Goal: Task Accomplishment & Management: Use online tool/utility

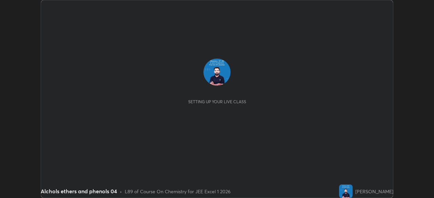
scroll to position [198, 433]
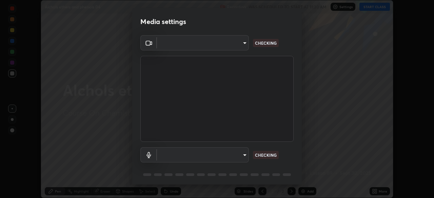
click at [192, 152] on body "Erase all Alchols ethers and phenols 04 Recording WAS SCHEDULED TO START AT 11:…" at bounding box center [217, 99] width 434 height 198
type input "913022e3bbb337ef4c56a3a1bc1945278763e83ed23a96943dce605de8dfc656"
type input "bef04e412724abd94ab17f51c46c94050894f67992973f842b18f11041e0dab1"
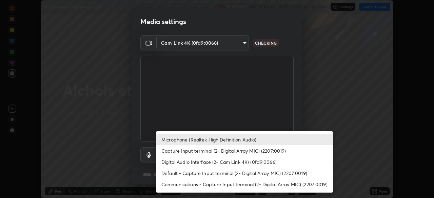
click at [178, 140] on li "Microphone (Realtek High Definition Audio)" at bounding box center [244, 139] width 177 height 11
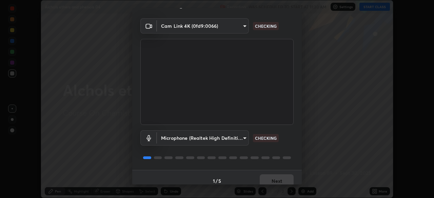
scroll to position [24, 0]
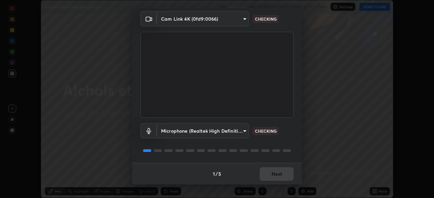
click at [267, 174] on div "1 / 5 Next" at bounding box center [216, 174] width 169 height 22
click at [263, 174] on div "1 / 5 Next" at bounding box center [216, 174] width 169 height 22
click at [264, 175] on div "1 / 5 Next" at bounding box center [216, 174] width 169 height 22
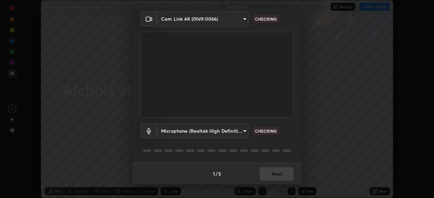
click at [265, 177] on div "1 / 5 Next" at bounding box center [216, 174] width 169 height 22
click at [265, 175] on div "1 / 5 Next" at bounding box center [216, 174] width 169 height 22
click at [264, 173] on div "1 / 5 Next" at bounding box center [216, 174] width 169 height 22
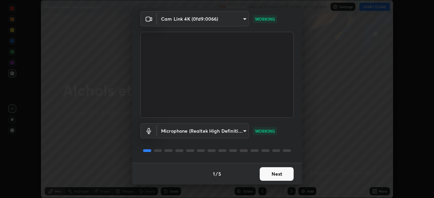
click at [264, 171] on button "Next" at bounding box center [277, 174] width 34 height 14
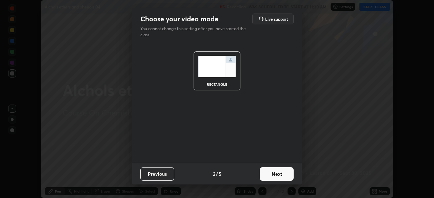
click at [270, 173] on button "Next" at bounding box center [277, 174] width 34 height 14
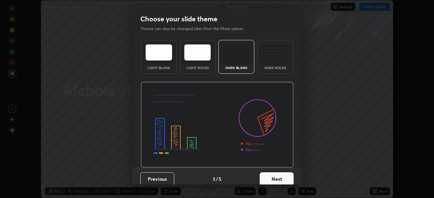
click at [275, 175] on button "Next" at bounding box center [277, 179] width 34 height 14
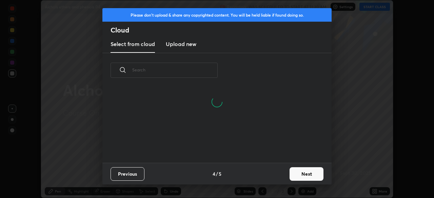
click at [295, 174] on button "Next" at bounding box center [306, 174] width 34 height 14
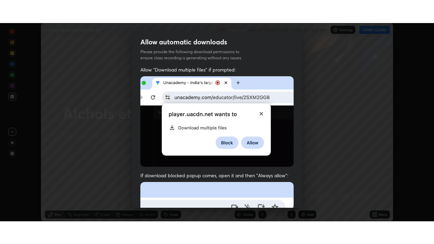
scroll to position [162, 0]
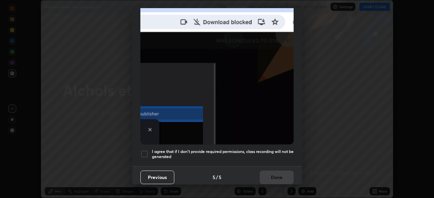
click at [143, 150] on div at bounding box center [144, 154] width 8 height 8
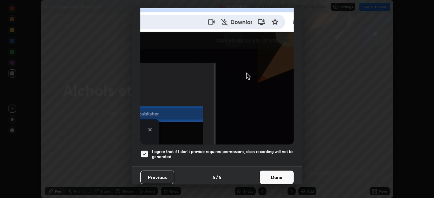
click at [264, 173] on button "Done" at bounding box center [277, 178] width 34 height 14
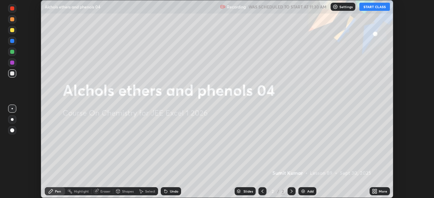
click at [303, 192] on img at bounding box center [302, 191] width 5 height 5
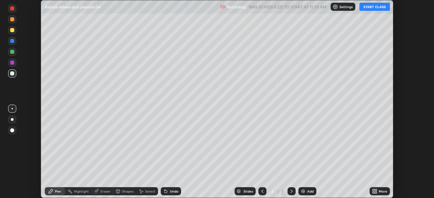
click at [368, 7] on button "START CLASS" at bounding box center [374, 7] width 30 height 8
click at [375, 192] on icon at bounding box center [376, 193] width 2 height 2
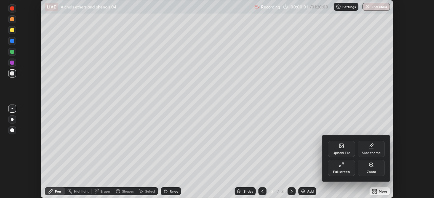
click at [344, 169] on div "Full screen" at bounding box center [341, 168] width 27 height 16
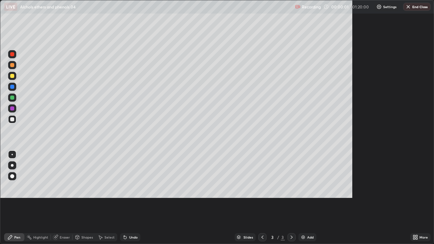
scroll to position [244, 434]
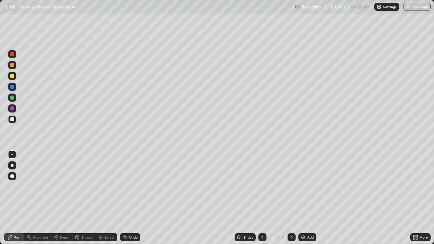
click at [11, 75] on div at bounding box center [12, 76] width 4 height 4
click at [301, 198] on img at bounding box center [302, 236] width 5 height 5
click at [262, 198] on icon at bounding box center [262, 236] width 5 height 5
click at [291, 198] on icon at bounding box center [291, 236] width 5 height 5
click at [8, 56] on div at bounding box center [12, 54] width 8 height 8
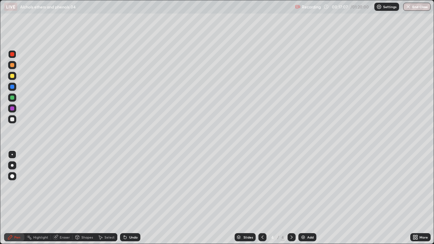
click at [13, 108] on div at bounding box center [12, 108] width 4 height 4
click at [9, 55] on div at bounding box center [12, 54] width 8 height 8
click at [13, 119] on div at bounding box center [12, 119] width 4 height 4
click at [301, 198] on img at bounding box center [302, 236] width 5 height 5
click at [124, 198] on icon at bounding box center [125, 237] width 3 height 3
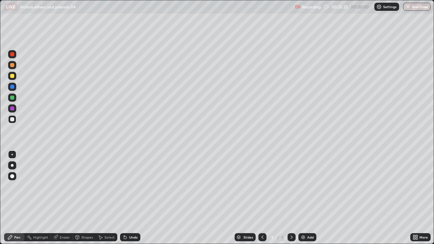
click at [12, 76] on div at bounding box center [12, 76] width 4 height 4
click at [125, 198] on icon at bounding box center [124, 236] width 5 height 5
click at [260, 198] on icon at bounding box center [262, 236] width 5 height 5
click at [290, 198] on icon at bounding box center [291, 236] width 5 height 5
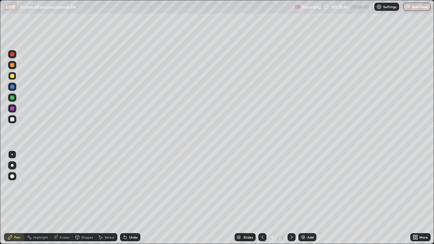
click at [8, 54] on div at bounding box center [12, 54] width 8 height 8
click at [8, 66] on div at bounding box center [12, 65] width 8 height 8
click at [124, 198] on icon at bounding box center [125, 237] width 3 height 3
click at [64, 198] on div "Eraser" at bounding box center [65, 236] width 10 height 3
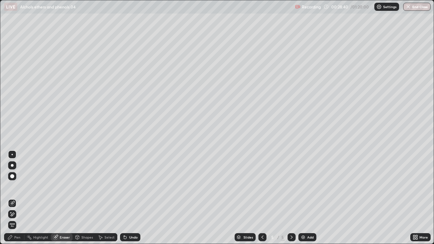
click at [17, 198] on div "Pen" at bounding box center [17, 236] width 6 height 3
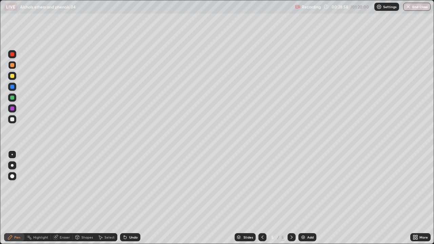
click at [12, 109] on div at bounding box center [12, 108] width 4 height 4
click at [12, 97] on div at bounding box center [12, 98] width 4 height 4
click at [302, 198] on img at bounding box center [302, 236] width 5 height 5
click at [260, 198] on icon at bounding box center [262, 236] width 5 height 5
click at [289, 198] on icon at bounding box center [291, 236] width 5 height 5
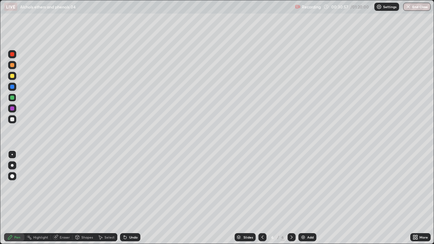
click at [9, 65] on div at bounding box center [12, 65] width 8 height 8
click at [261, 198] on icon at bounding box center [262, 236] width 2 height 3
click at [283, 198] on div "6" at bounding box center [283, 237] width 4 height 6
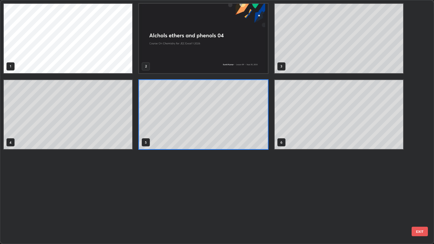
scroll to position [241, 430]
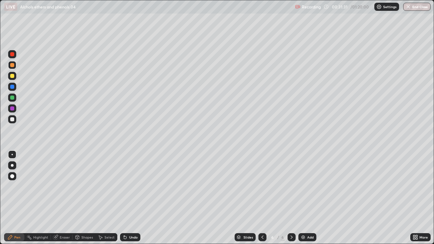
click at [12, 77] on div at bounding box center [12, 76] width 4 height 4
click at [125, 198] on icon at bounding box center [125, 237] width 3 height 3
click at [126, 198] on icon at bounding box center [124, 236] width 5 height 5
click at [124, 198] on icon at bounding box center [125, 237] width 3 height 3
click at [61, 198] on div "Eraser" at bounding box center [65, 236] width 10 height 3
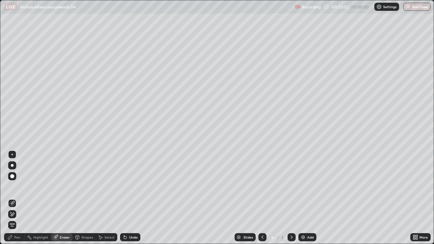
click at [16, 198] on div "Pen" at bounding box center [14, 237] width 20 height 8
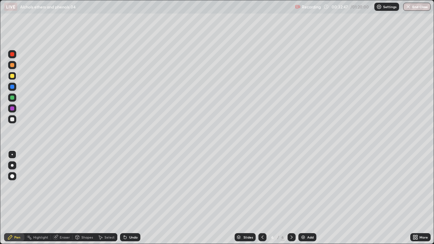
click at [124, 198] on icon at bounding box center [125, 237] width 3 height 3
click at [262, 198] on icon at bounding box center [262, 236] width 5 height 5
click at [287, 198] on div at bounding box center [291, 237] width 8 height 8
click at [127, 198] on div "Undo" at bounding box center [130, 237] width 20 height 8
click at [9, 109] on div at bounding box center [12, 108] width 8 height 8
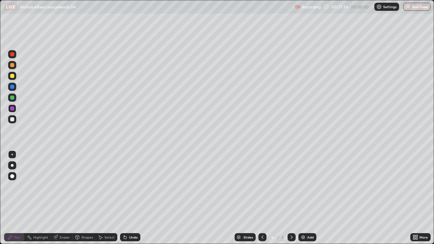
click at [261, 198] on icon at bounding box center [262, 236] width 5 height 5
click at [258, 198] on div at bounding box center [262, 237] width 8 height 8
click at [262, 198] on icon at bounding box center [262, 236] width 5 height 5
click at [287, 198] on div at bounding box center [291, 237] width 8 height 8
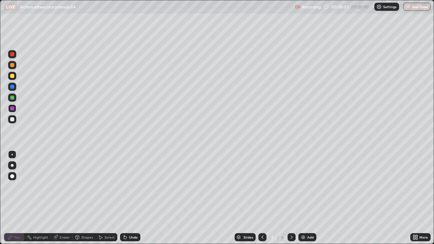
click at [288, 198] on div at bounding box center [291, 237] width 8 height 8
click at [301, 198] on img at bounding box center [302, 236] width 5 height 5
click at [9, 76] on div at bounding box center [12, 76] width 8 height 8
click at [260, 198] on icon at bounding box center [262, 236] width 5 height 5
click at [291, 198] on icon at bounding box center [291, 236] width 2 height 3
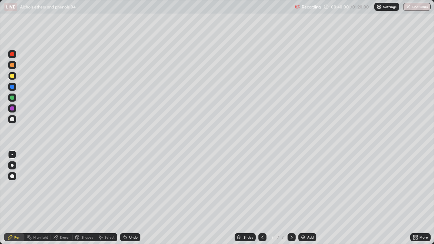
click at [305, 198] on img at bounding box center [302, 236] width 5 height 5
click at [10, 55] on div at bounding box center [12, 54] width 4 height 4
click at [9, 101] on div at bounding box center [12, 97] width 8 height 11
click at [301, 198] on img at bounding box center [302, 236] width 5 height 5
click at [9, 55] on div at bounding box center [12, 54] width 8 height 8
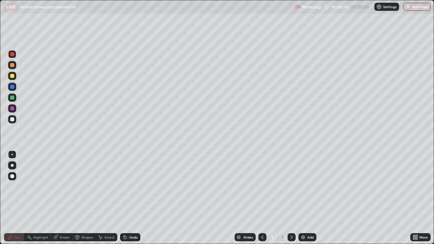
click at [9, 76] on div at bounding box center [12, 76] width 8 height 8
click at [122, 198] on icon at bounding box center [124, 236] width 5 height 5
click at [124, 198] on icon at bounding box center [124, 235] width 1 height 1
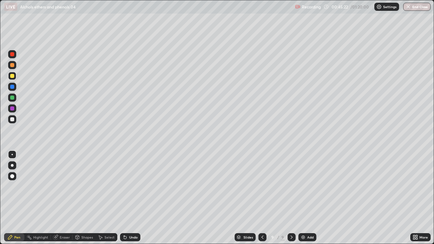
click at [124, 198] on icon at bounding box center [124, 235] width 1 height 1
click at [58, 198] on div "Eraser" at bounding box center [62, 237] width 22 height 8
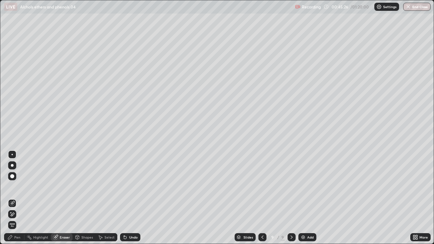
click at [14, 198] on div "Pen" at bounding box center [14, 237] width 20 height 8
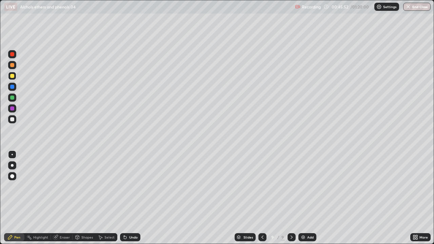
click at [9, 97] on div at bounding box center [12, 98] width 8 height 8
click at [302, 198] on div "Add" at bounding box center [307, 237] width 18 height 8
click at [299, 198] on div "Add" at bounding box center [307, 237] width 18 height 8
click at [9, 77] on div at bounding box center [12, 76] width 8 height 8
click at [11, 66] on div at bounding box center [12, 65] width 4 height 4
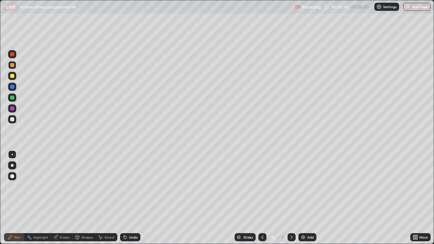
click at [10, 57] on div at bounding box center [12, 54] width 8 height 8
click at [12, 100] on div at bounding box center [12, 98] width 8 height 8
click at [262, 198] on icon at bounding box center [262, 236] width 2 height 3
click at [288, 198] on div at bounding box center [291, 237] width 8 height 14
click at [300, 198] on img at bounding box center [302, 236] width 5 height 5
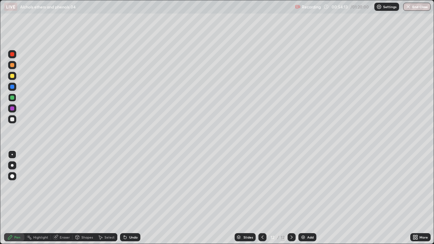
click at [9, 57] on div at bounding box center [12, 54] width 8 height 8
click at [124, 198] on icon at bounding box center [125, 237] width 3 height 3
click at [10, 120] on div at bounding box center [12, 119] width 4 height 4
click at [262, 198] on icon at bounding box center [262, 236] width 5 height 5
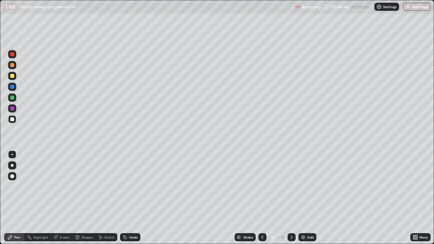
click at [262, 198] on div at bounding box center [262, 237] width 8 height 8
click at [289, 198] on icon at bounding box center [291, 236] width 5 height 5
click at [291, 198] on icon at bounding box center [291, 236] width 5 height 5
click at [261, 198] on icon at bounding box center [262, 236] width 5 height 5
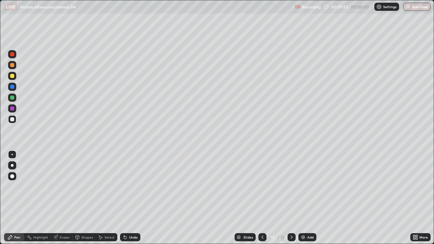
click at [260, 198] on icon at bounding box center [262, 236] width 5 height 5
click at [259, 198] on div at bounding box center [262, 237] width 8 height 8
click at [261, 198] on icon at bounding box center [262, 236] width 5 height 5
click at [290, 198] on icon at bounding box center [291, 236] width 5 height 5
click at [288, 198] on div at bounding box center [291, 237] width 8 height 8
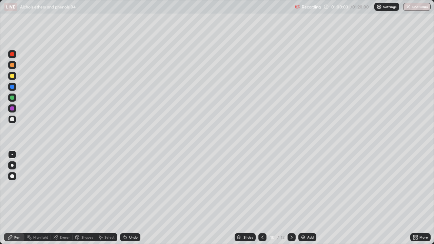
click at [291, 198] on icon at bounding box center [291, 236] width 5 height 5
click at [289, 198] on div at bounding box center [291, 237] width 8 height 14
click at [259, 198] on div at bounding box center [262, 237] width 8 height 8
click at [262, 198] on icon at bounding box center [262, 236] width 5 height 5
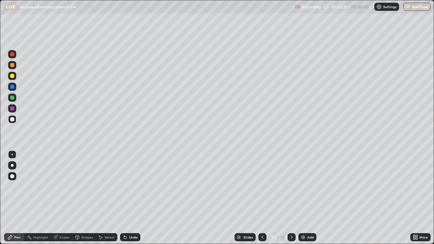
click at [258, 198] on div at bounding box center [262, 237] width 8 height 14
click at [129, 198] on div "Undo" at bounding box center [133, 236] width 8 height 3
click at [291, 198] on icon at bounding box center [291, 236] width 5 height 5
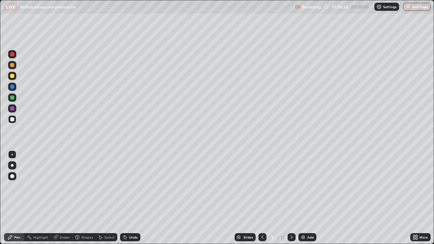
click at [291, 198] on icon at bounding box center [291, 236] width 5 height 5
click at [290, 198] on icon at bounding box center [291, 236] width 5 height 5
click at [290, 198] on icon at bounding box center [291, 236] width 2 height 3
click at [291, 198] on icon at bounding box center [291, 236] width 5 height 5
click at [302, 198] on img at bounding box center [302, 236] width 5 height 5
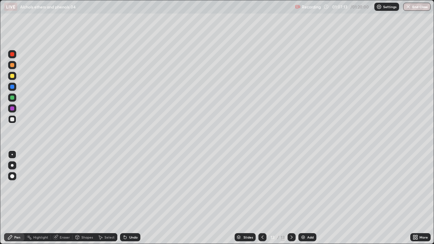
click at [259, 198] on div at bounding box center [262, 237] width 8 height 8
click at [262, 198] on icon at bounding box center [262, 236] width 5 height 5
click at [291, 198] on icon at bounding box center [291, 236] width 5 height 5
click at [287, 198] on div at bounding box center [291, 237] width 8 height 8
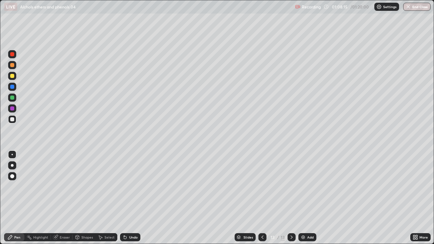
click at [9, 74] on div at bounding box center [12, 76] width 8 height 8
click at [301, 198] on img at bounding box center [302, 236] width 5 height 5
click at [9, 56] on div at bounding box center [12, 54] width 8 height 8
click at [304, 198] on img at bounding box center [302, 236] width 5 height 5
click at [12, 75] on div at bounding box center [12, 76] width 4 height 4
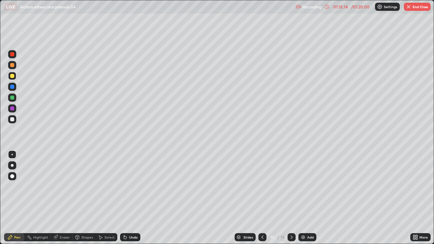
click at [9, 57] on div at bounding box center [12, 54] width 8 height 8
click at [408, 7] on img "button" at bounding box center [408, 6] width 5 height 5
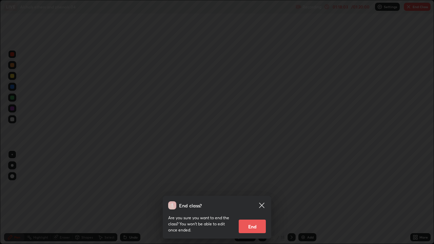
click at [253, 198] on button "End" at bounding box center [252, 227] width 27 height 14
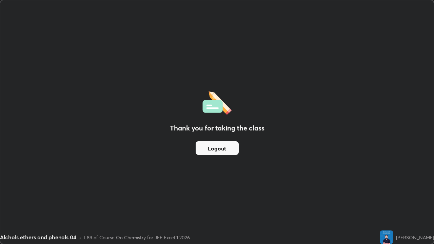
click at [219, 151] on button "Logout" at bounding box center [216, 148] width 43 height 14
